Goal: Find specific page/section: Find specific page/section

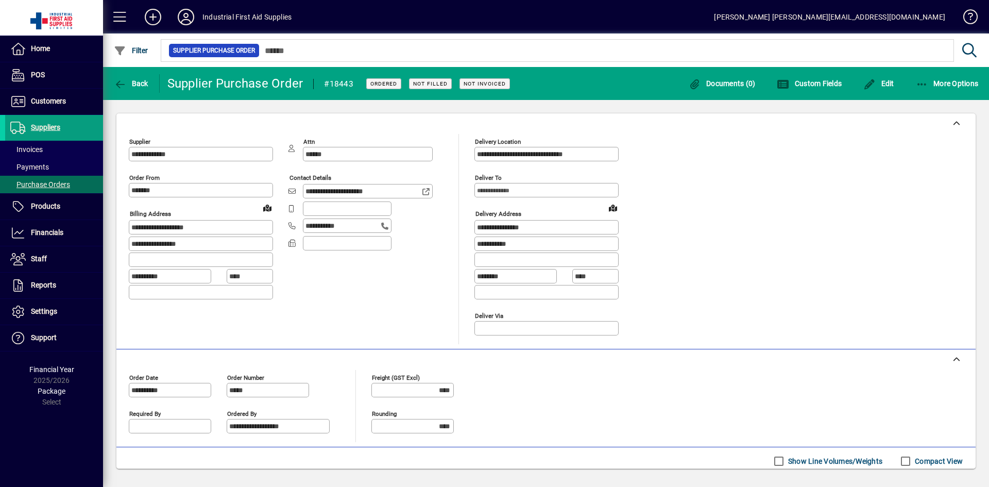
scroll to position [151, 0]
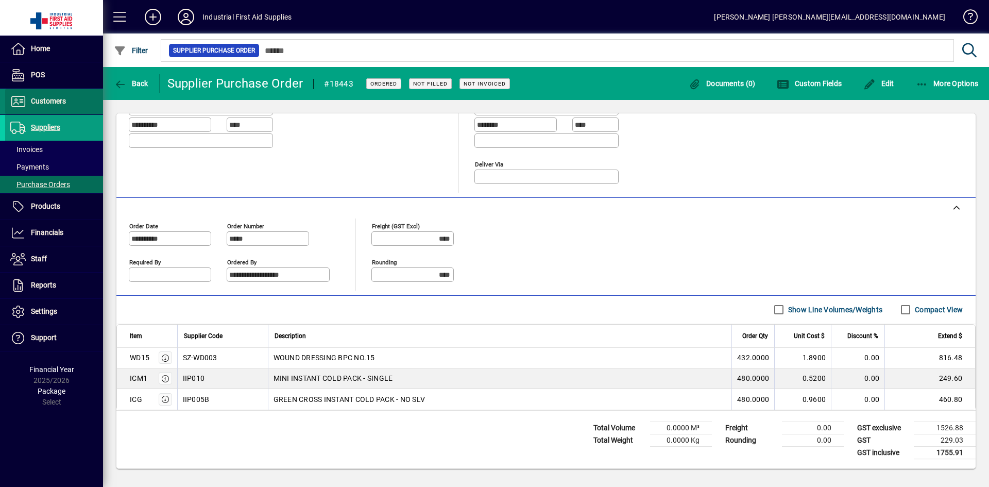
click at [45, 103] on span "Customers" at bounding box center [48, 101] width 35 height 8
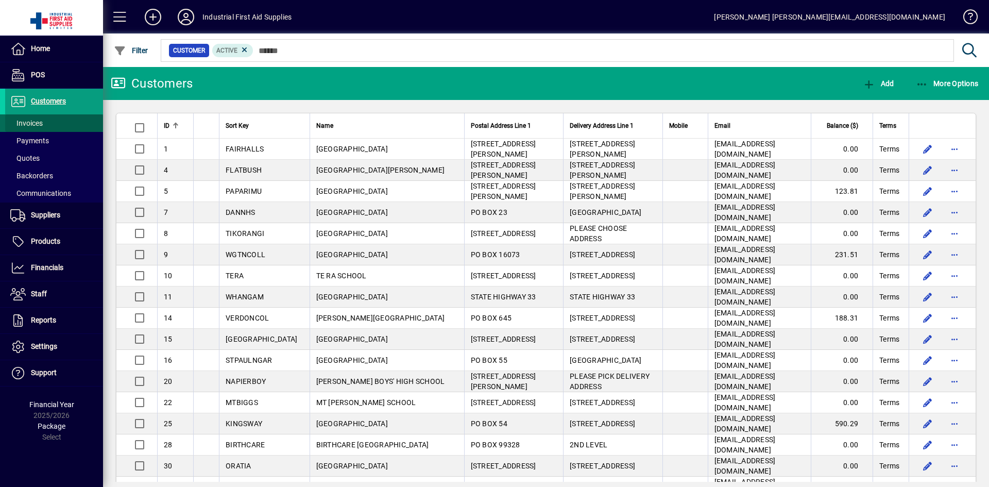
click at [39, 123] on span "Invoices" at bounding box center [26, 123] width 32 height 8
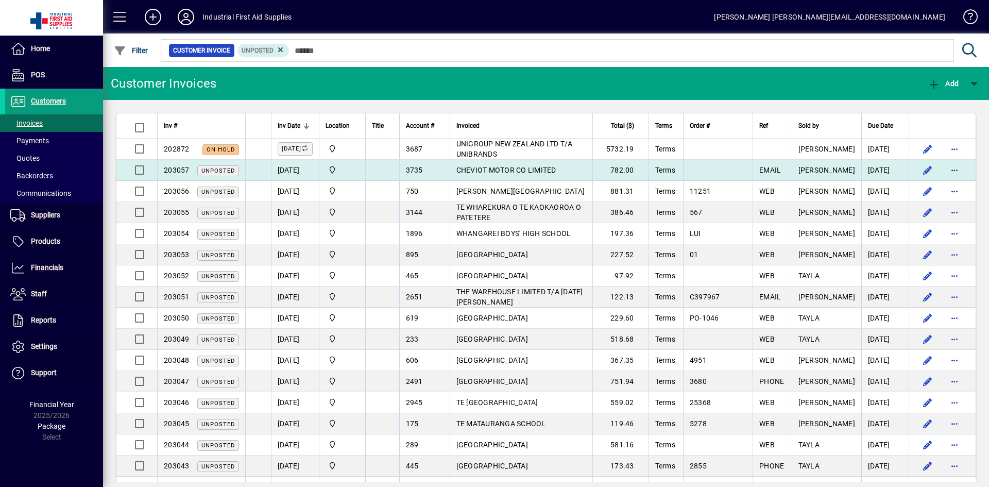
click at [179, 169] on span "203057" at bounding box center [177, 170] width 26 height 8
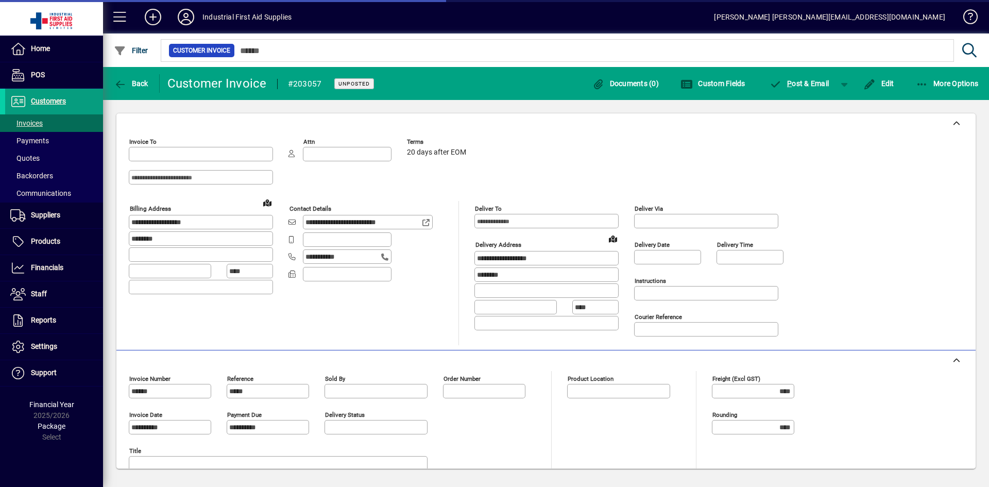
type input "**********"
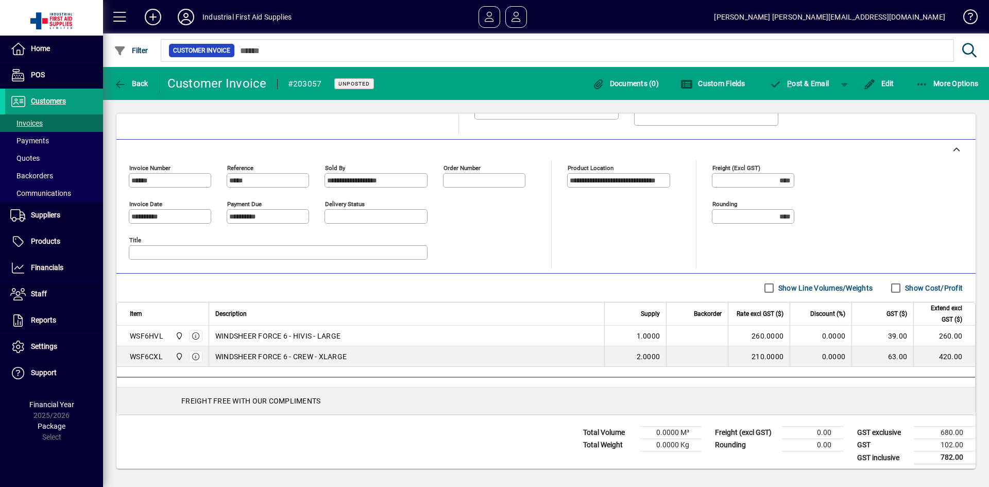
scroll to position [215, 0]
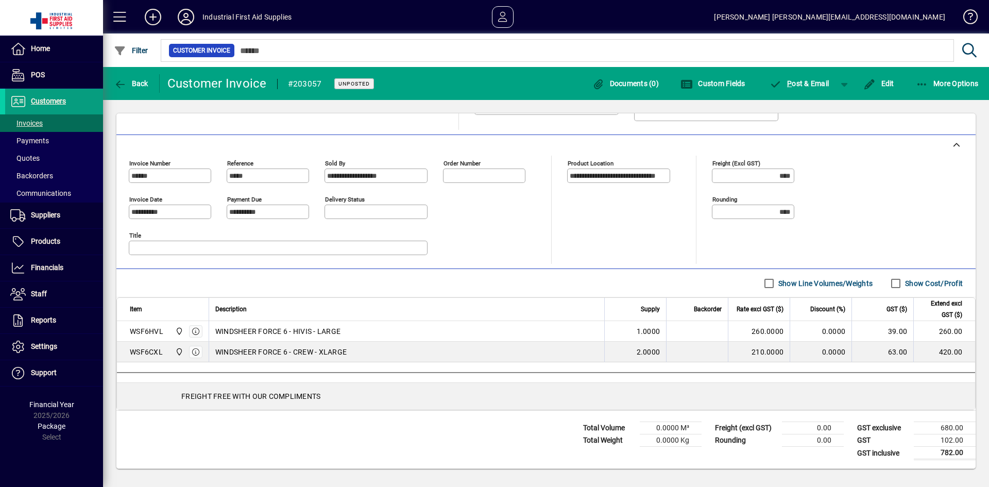
click at [154, 352] on div "WSF6CXL" at bounding box center [146, 352] width 33 height 10
click at [194, 352] on icon "button" at bounding box center [195, 351] width 9 height 7
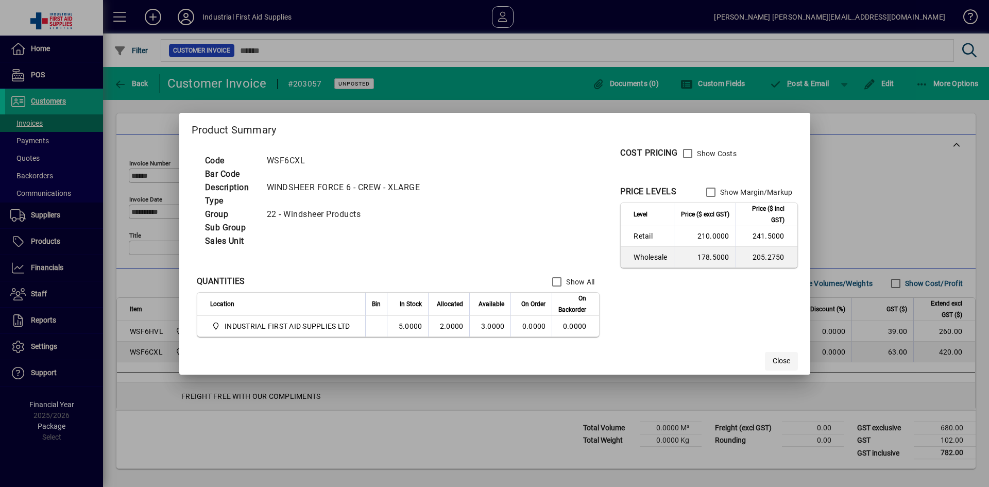
click at [774, 356] on span "Close" at bounding box center [782, 360] width 18 height 11
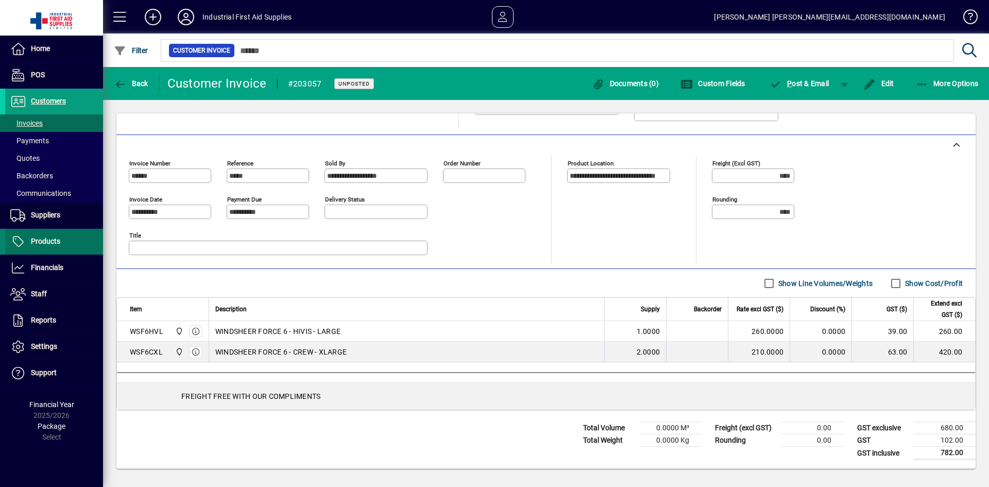
click at [52, 234] on span at bounding box center [54, 241] width 98 height 25
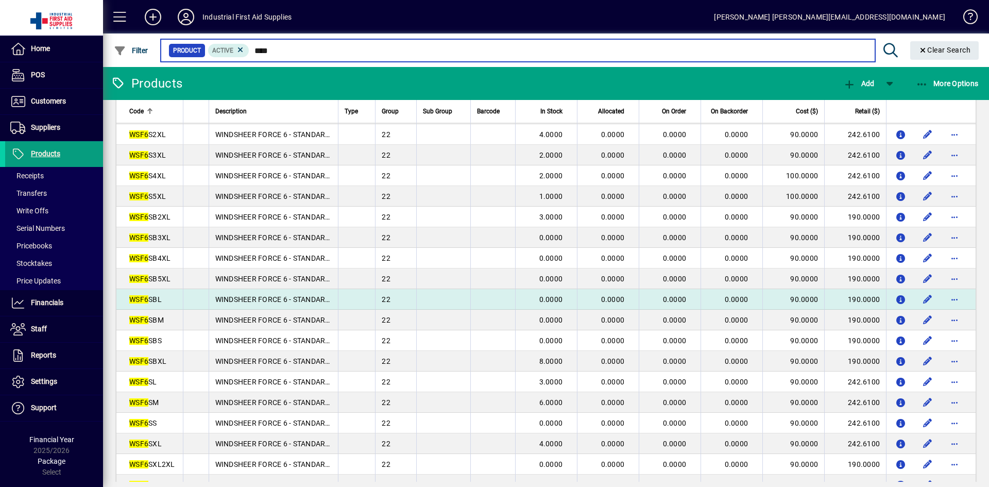
scroll to position [773, 0]
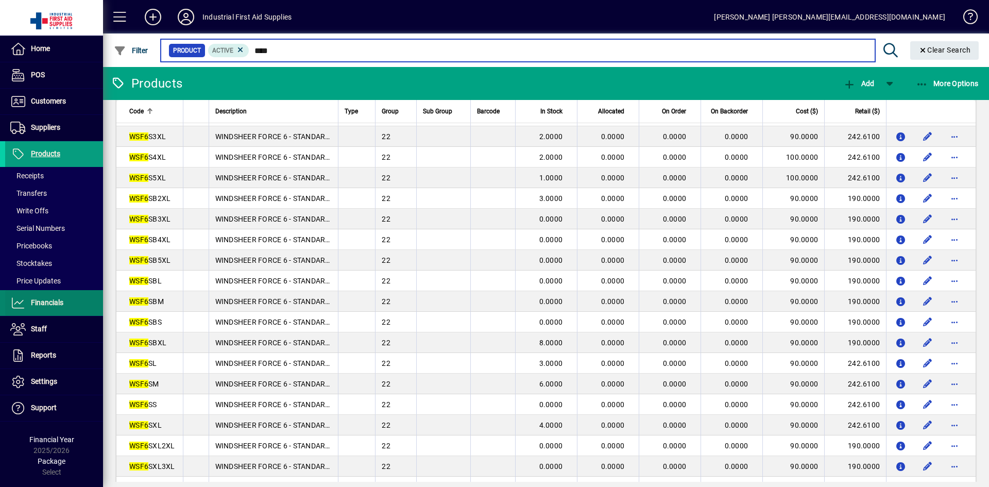
type input "****"
